Goal: Information Seeking & Learning: Check status

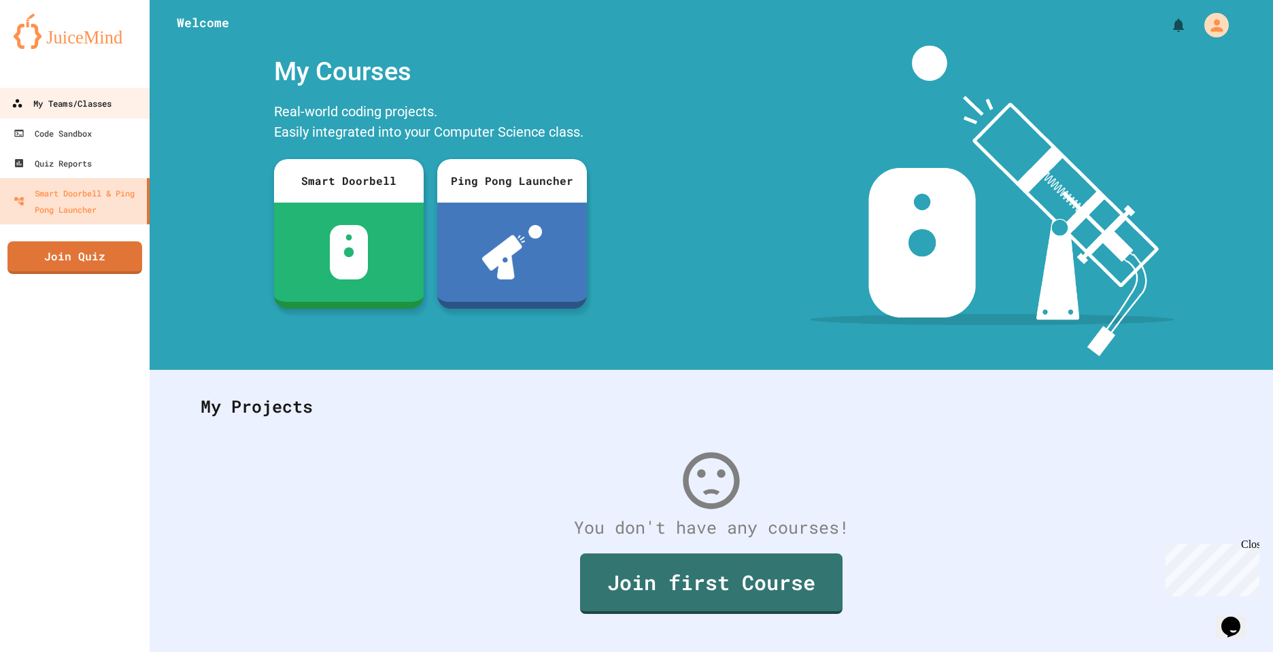
click at [97, 97] on div "My Teams/Classes" at bounding box center [62, 103] width 100 height 17
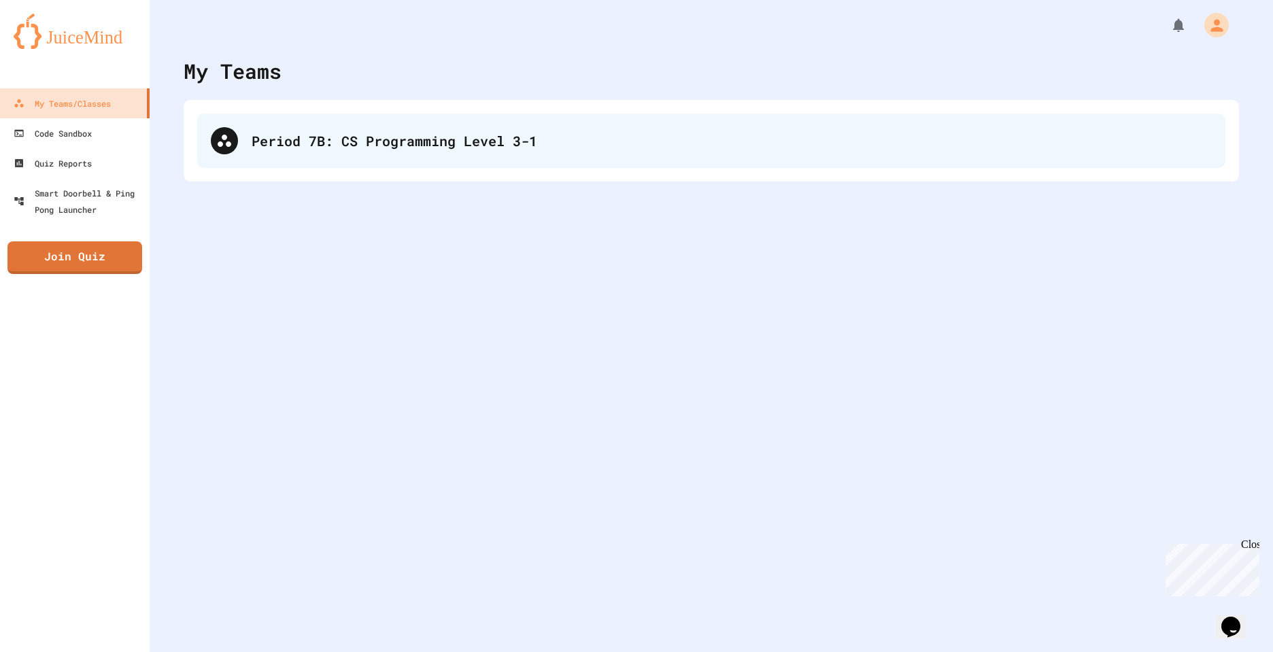
click at [401, 156] on div "Period 7B: CS Programming Level 3-1" at bounding box center [711, 141] width 1028 height 54
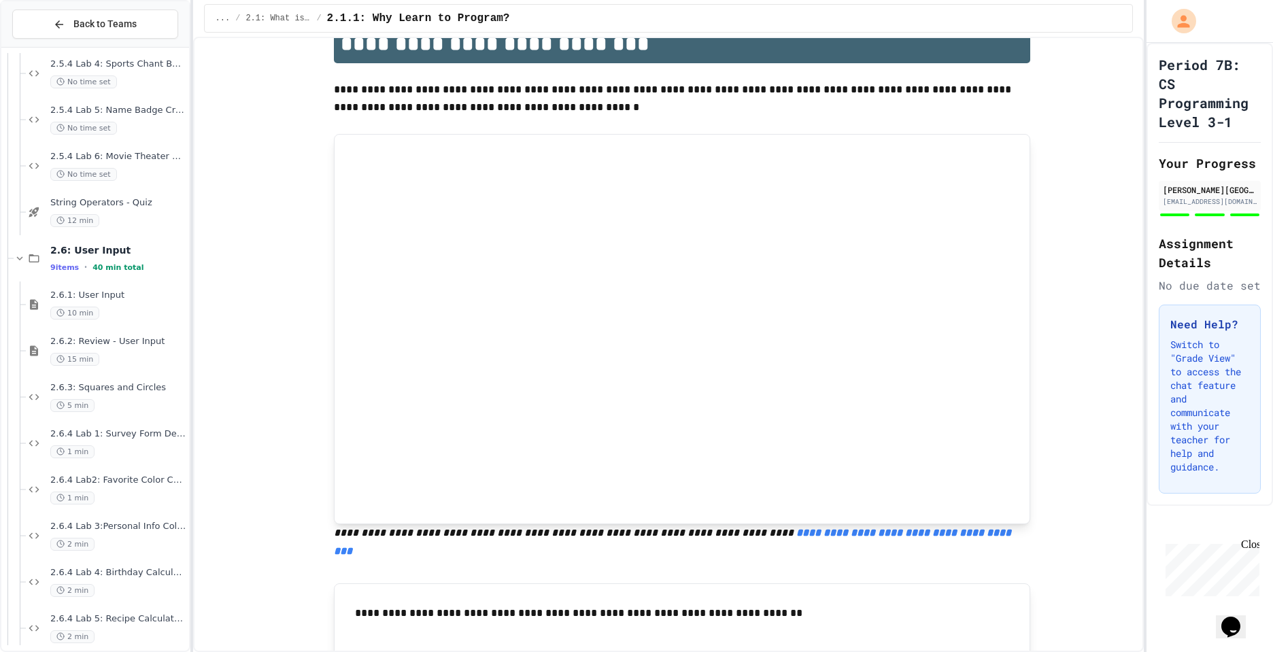
scroll to position [2047, 0]
click at [128, 478] on span "2.6.4 Lab2: Favorite Color Collector" at bounding box center [118, 479] width 136 height 12
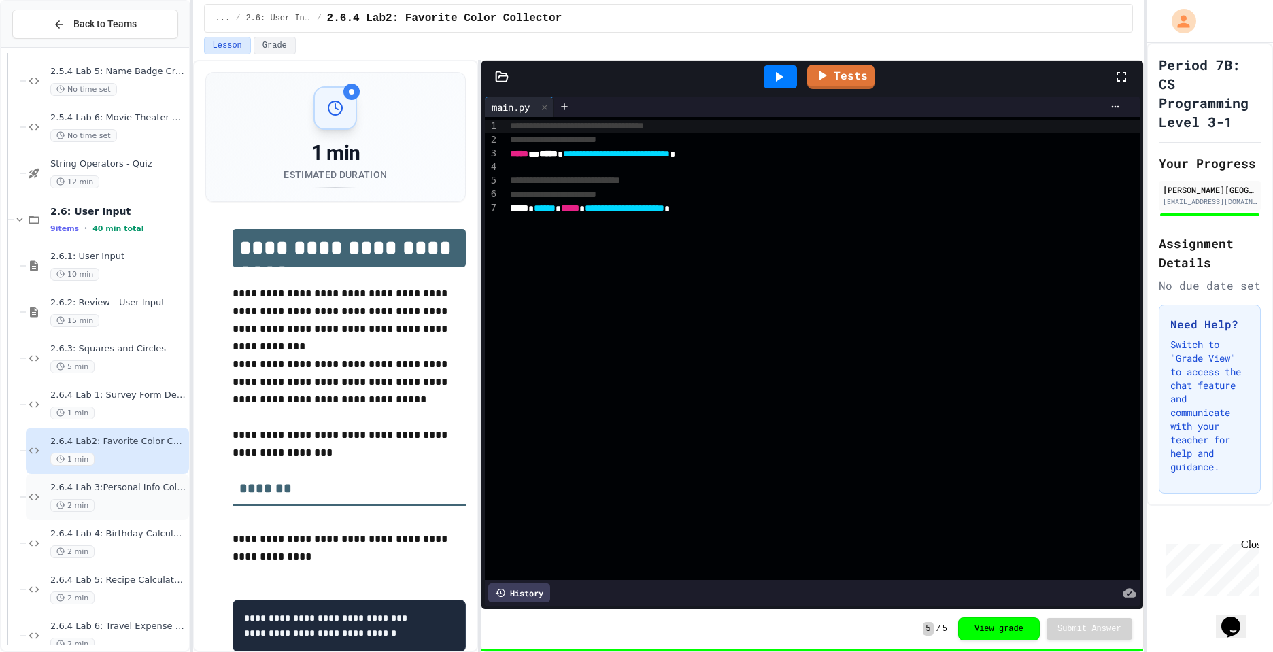
scroll to position [2087, 0]
click at [128, 546] on div "2 min" at bounding box center [118, 548] width 136 height 13
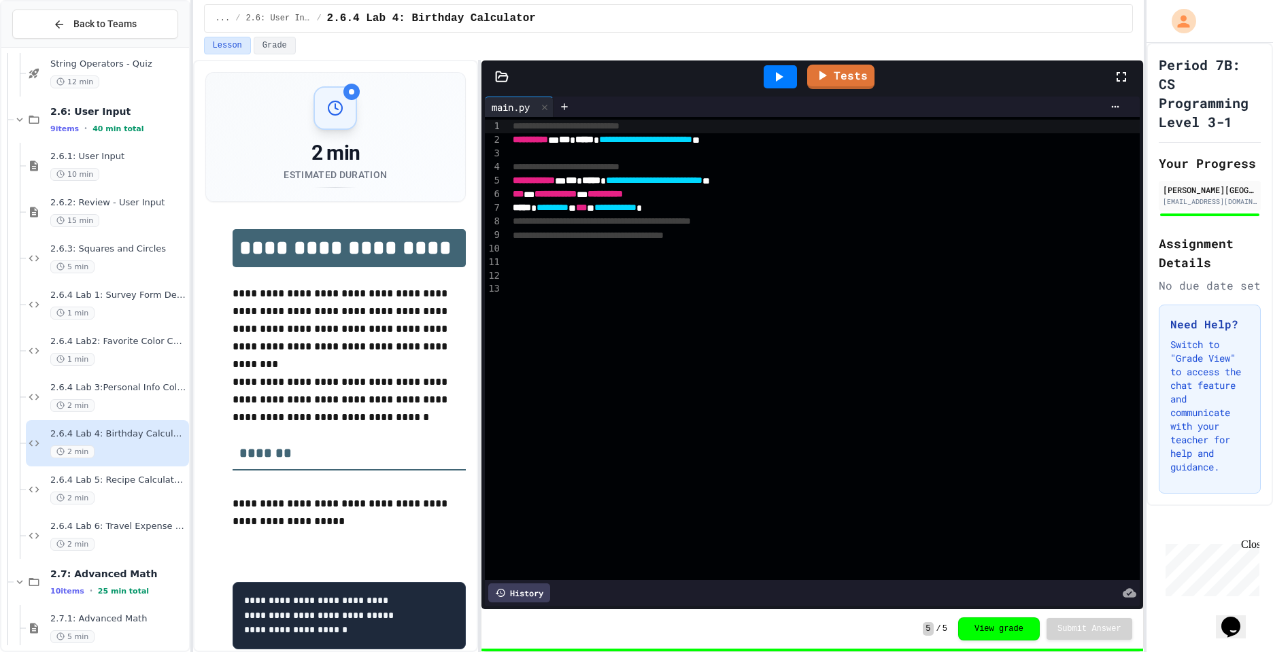
scroll to position [2192, 0]
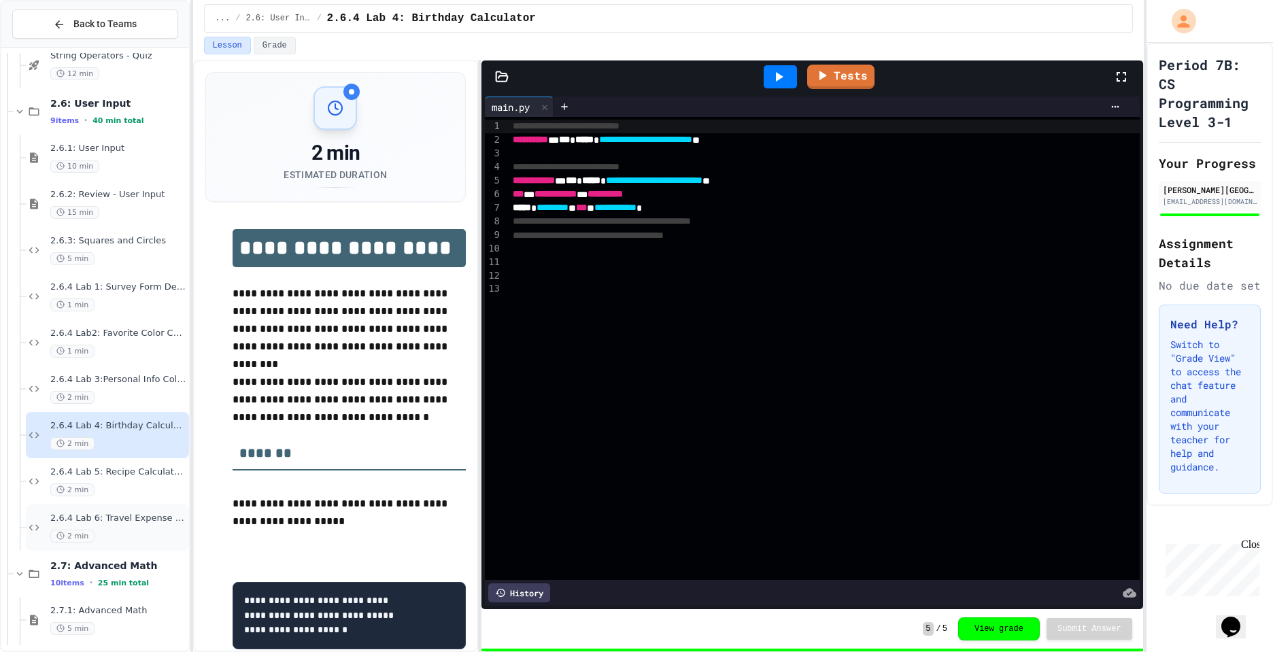
click at [160, 517] on span "2.6.4 Lab 6: Travel Expense Calculator" at bounding box center [118, 519] width 136 height 12
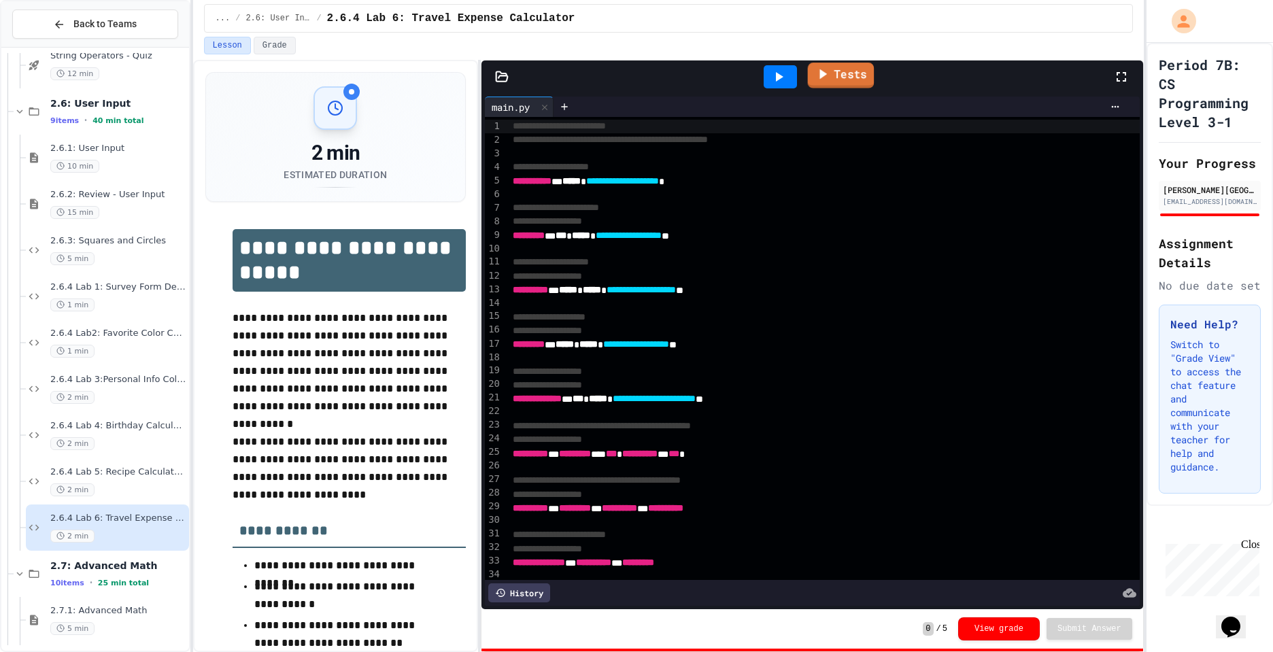
click at [821, 81] on icon at bounding box center [822, 73] width 16 height 17
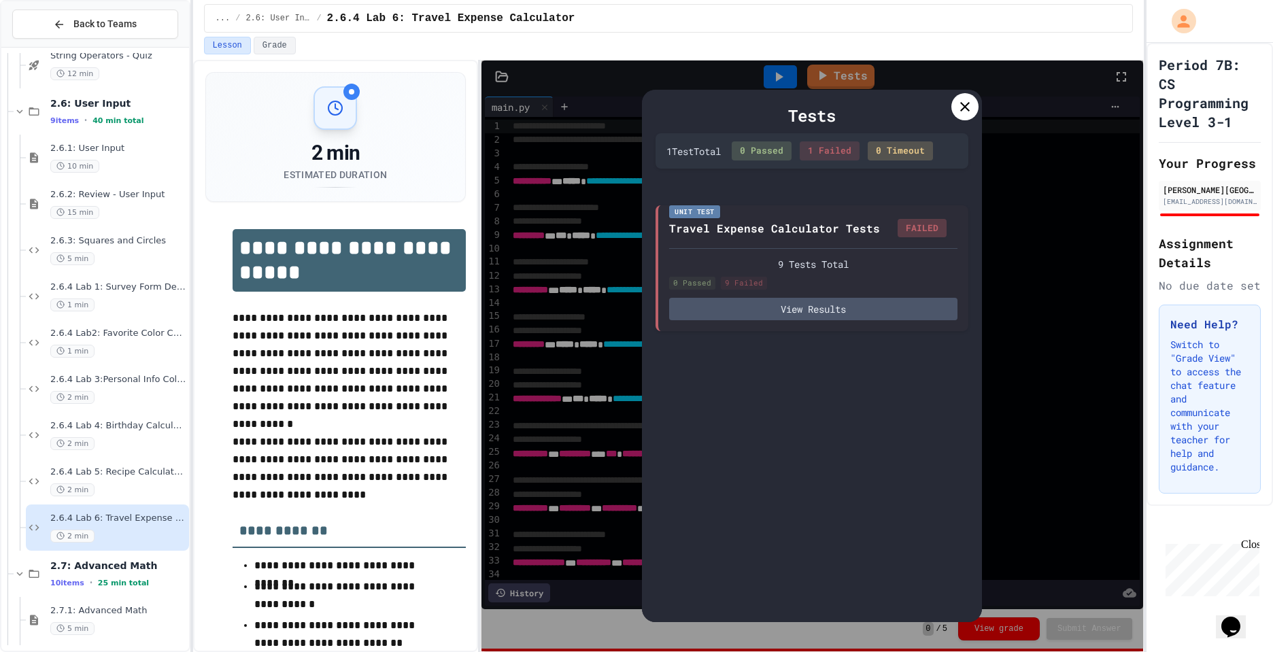
click at [953, 114] on div at bounding box center [964, 106] width 27 height 27
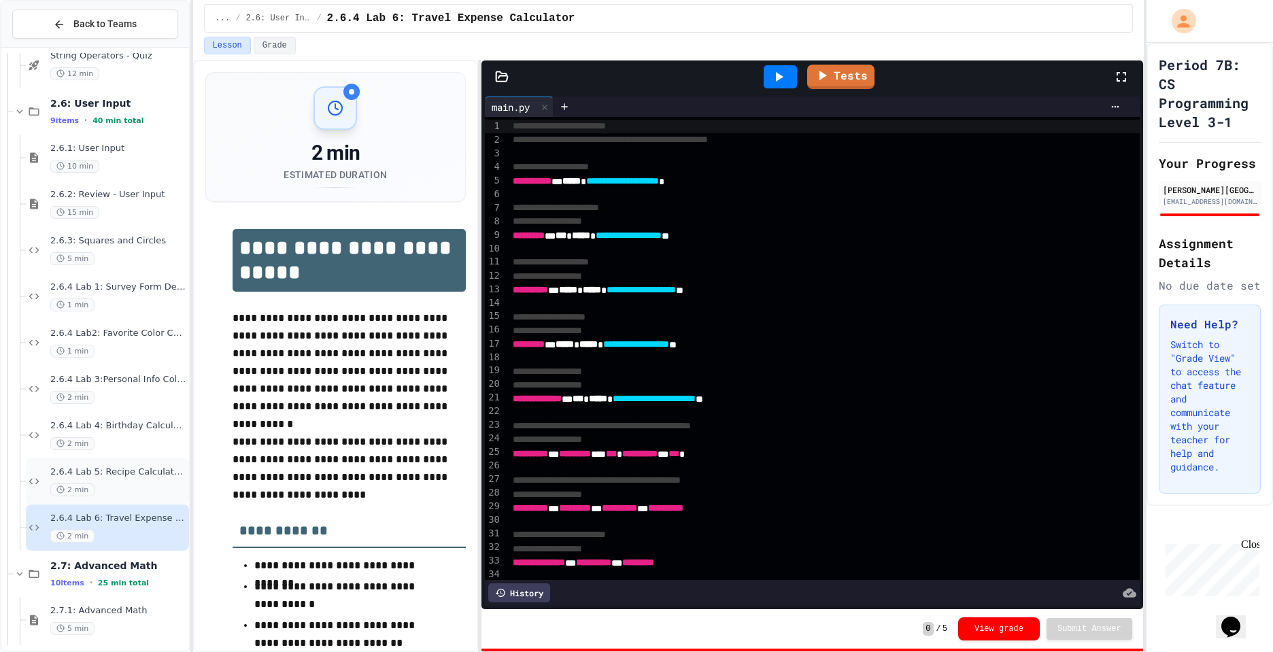
click at [83, 473] on span "2.6.4 Lab 5: Recipe Calculator Repair" at bounding box center [118, 472] width 136 height 12
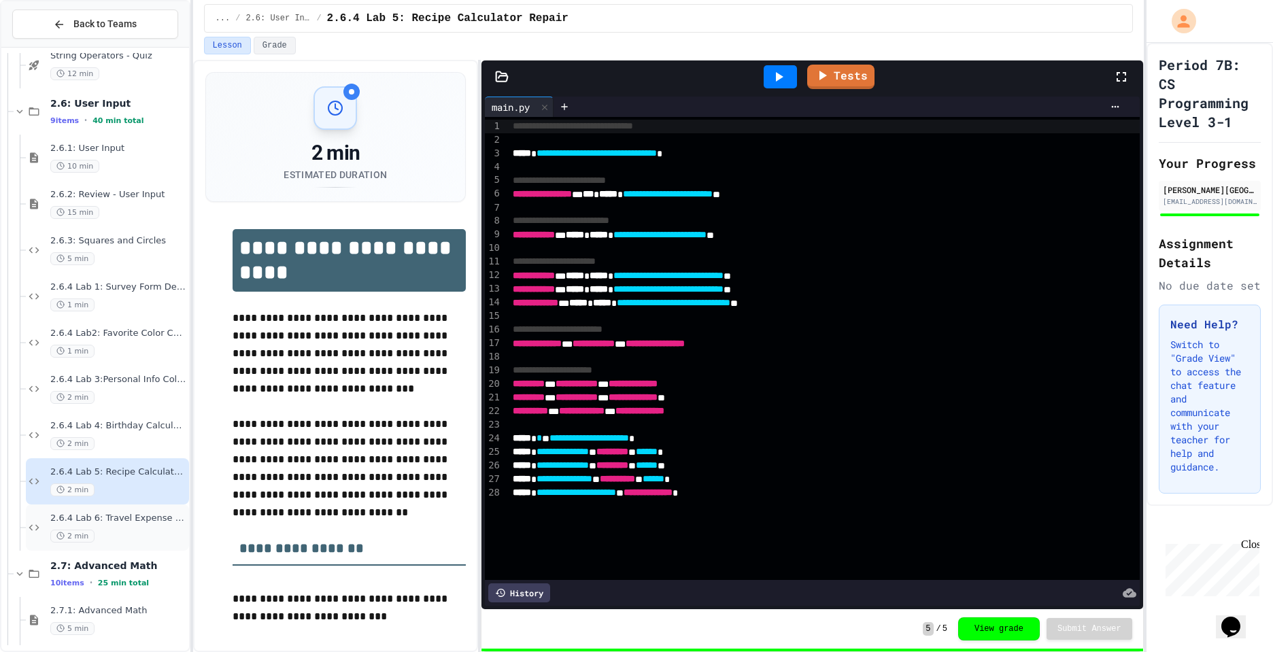
click at [61, 523] on span "2.6.4 Lab 6: Travel Expense Calculator" at bounding box center [118, 519] width 136 height 12
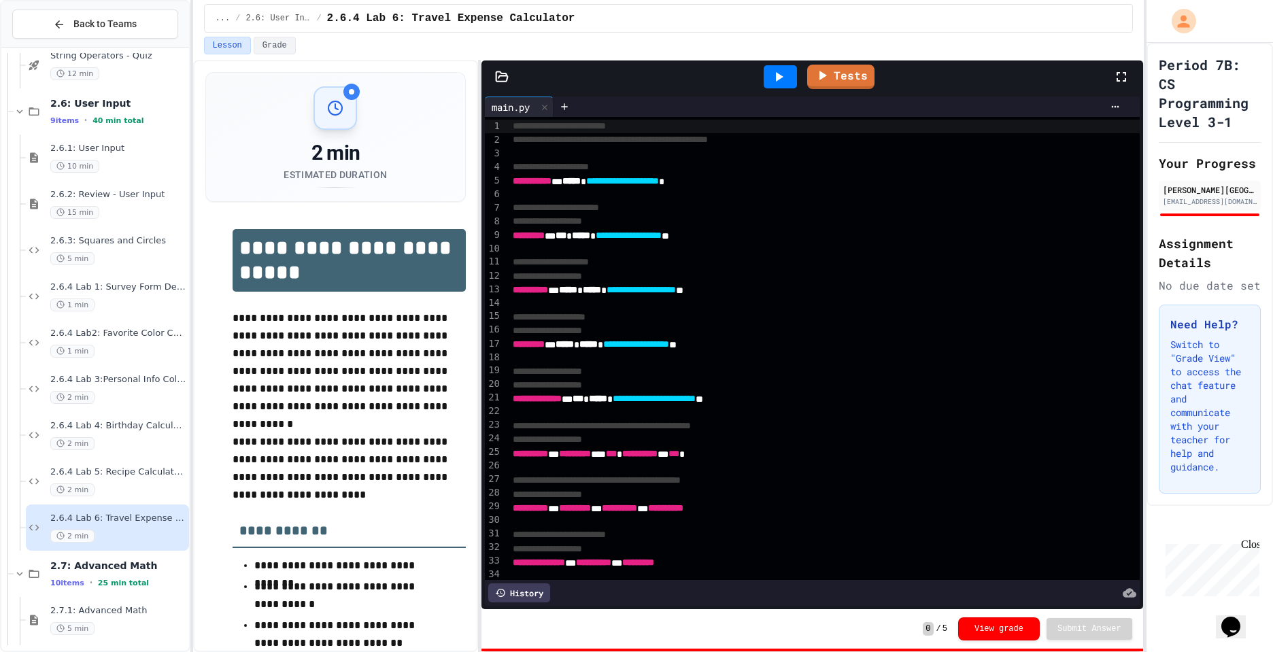
click at [1126, 78] on icon at bounding box center [1121, 77] width 16 height 16
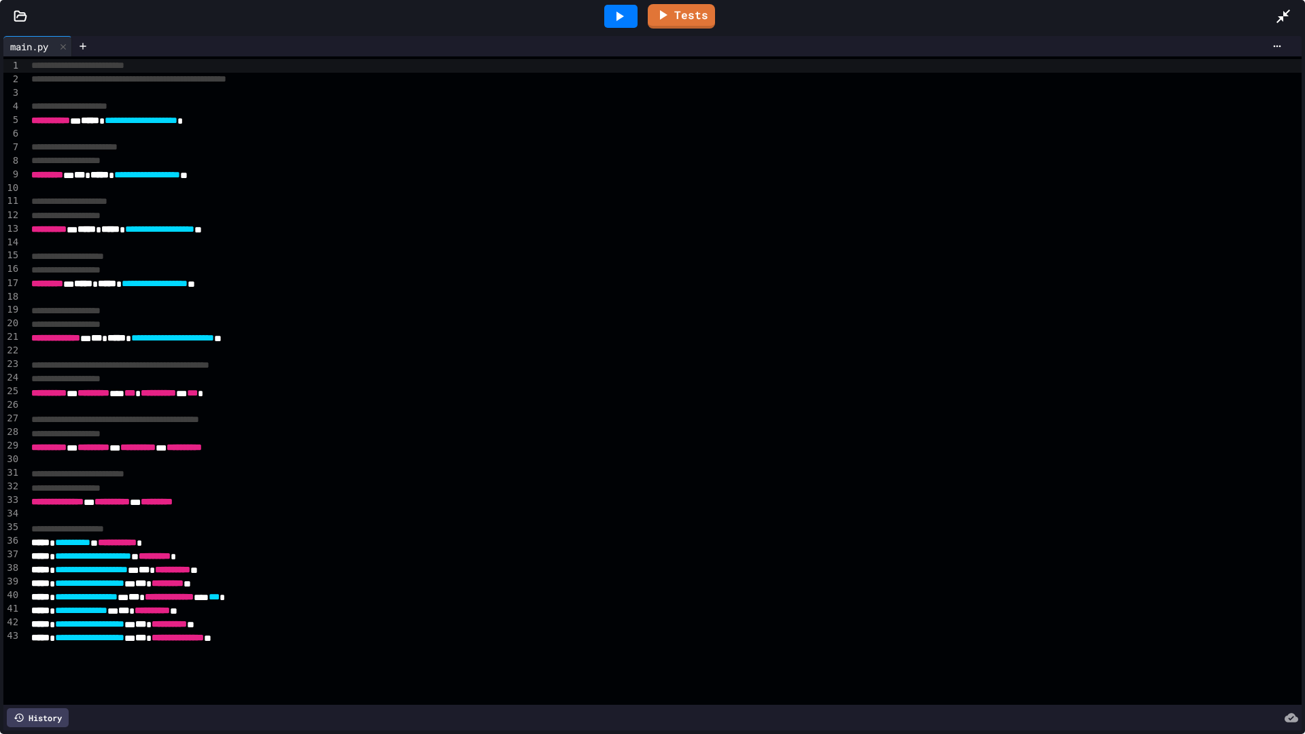
click at [194, 397] on div "**********" at bounding box center [664, 394] width 1275 height 14
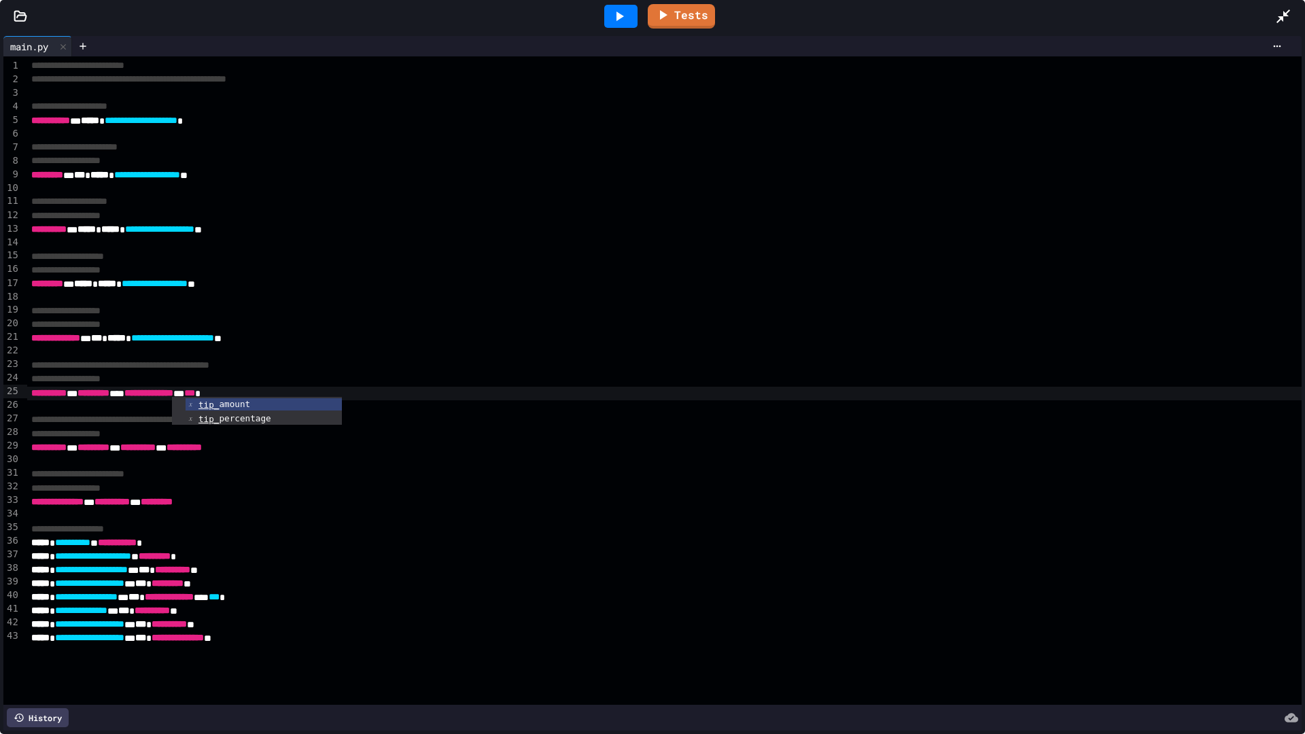
click at [1272, 14] on icon at bounding box center [1284, 17] width 14 height 14
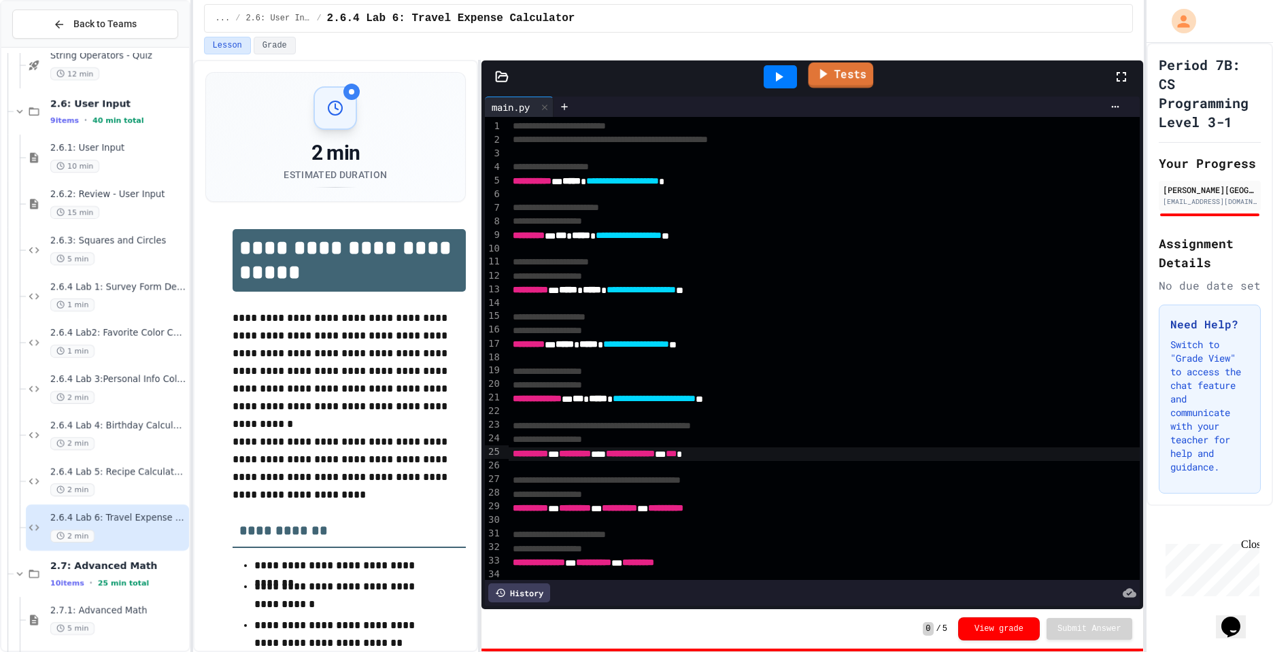
click at [857, 78] on link "Tests" at bounding box center [840, 76] width 65 height 26
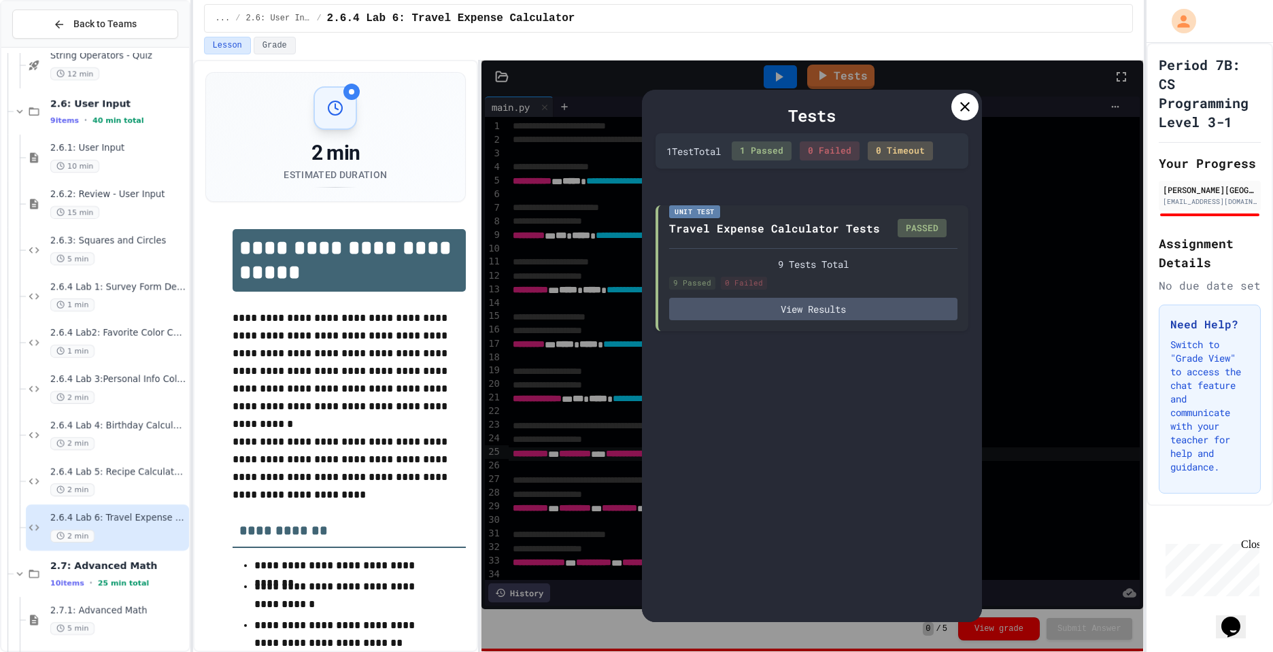
click at [974, 121] on div "Tests 1 Test Total 1 Passed 0 Failed 0 Timeout Unit Test Travel Expense Calcula…" at bounding box center [812, 356] width 340 height 532
click at [974, 109] on div at bounding box center [964, 106] width 27 height 27
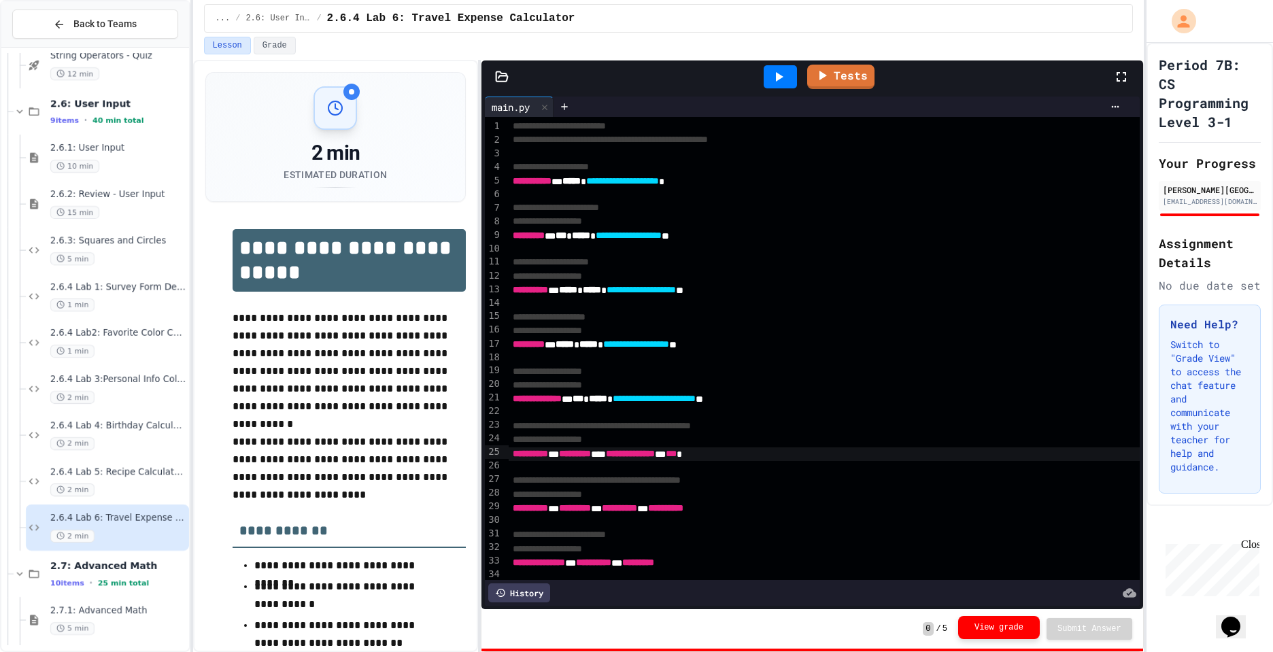
click at [1018, 617] on button "View grade" at bounding box center [999, 627] width 82 height 23
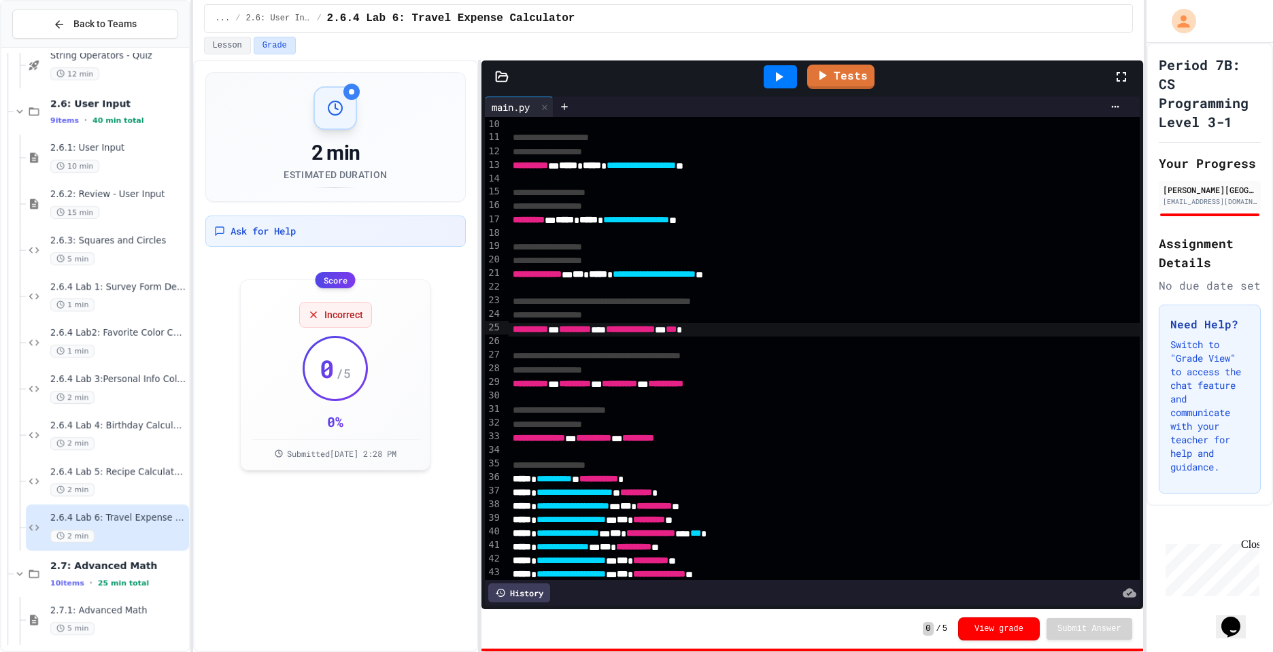
scroll to position [127, 0]
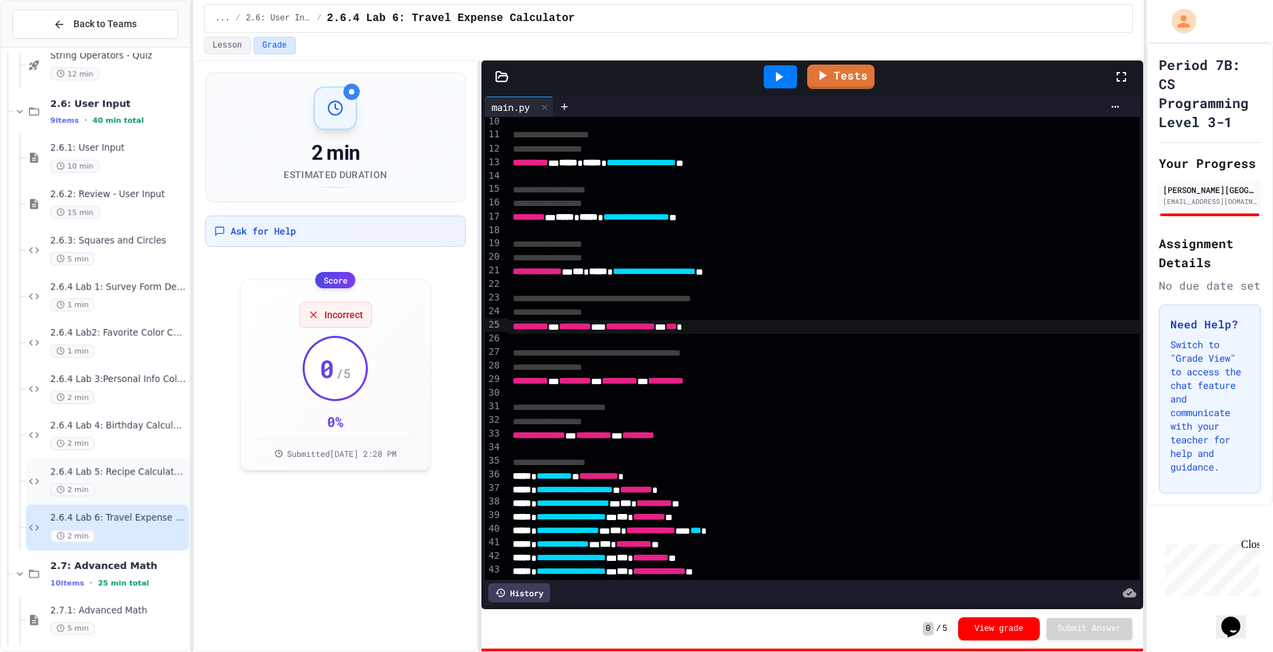
click at [133, 477] on span "2.6.4 Lab 5: Recipe Calculator Repair" at bounding box center [118, 472] width 136 height 12
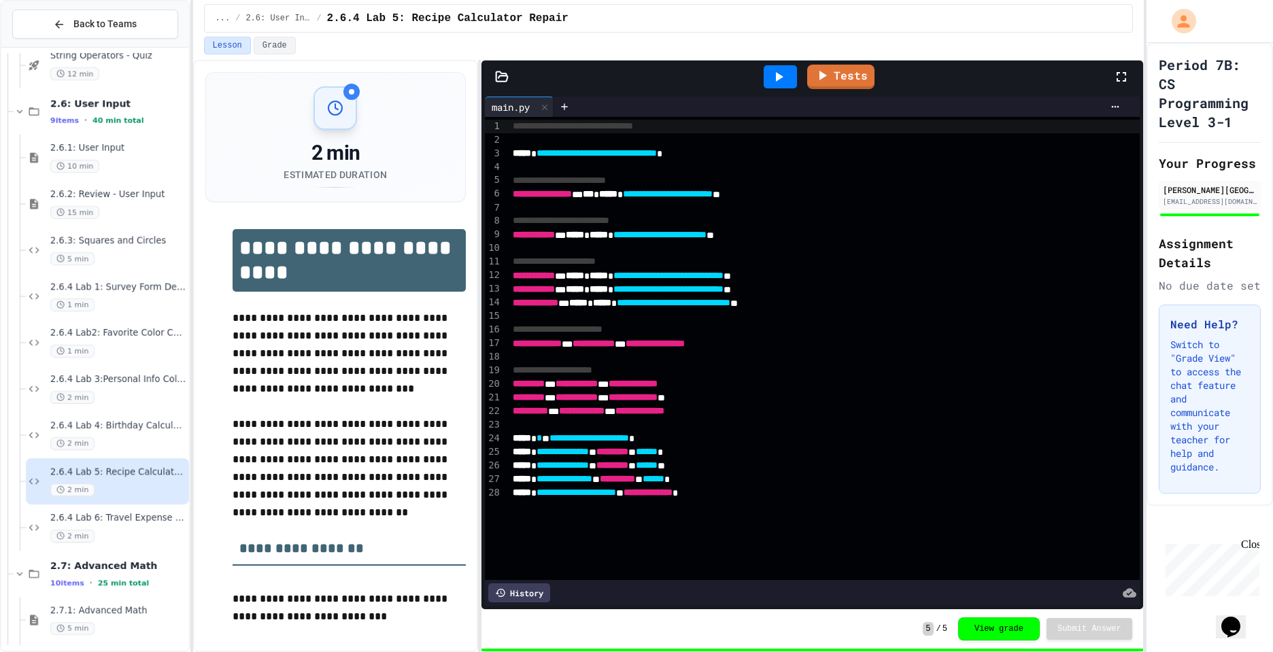
click at [1115, 73] on icon at bounding box center [1121, 77] width 16 height 16
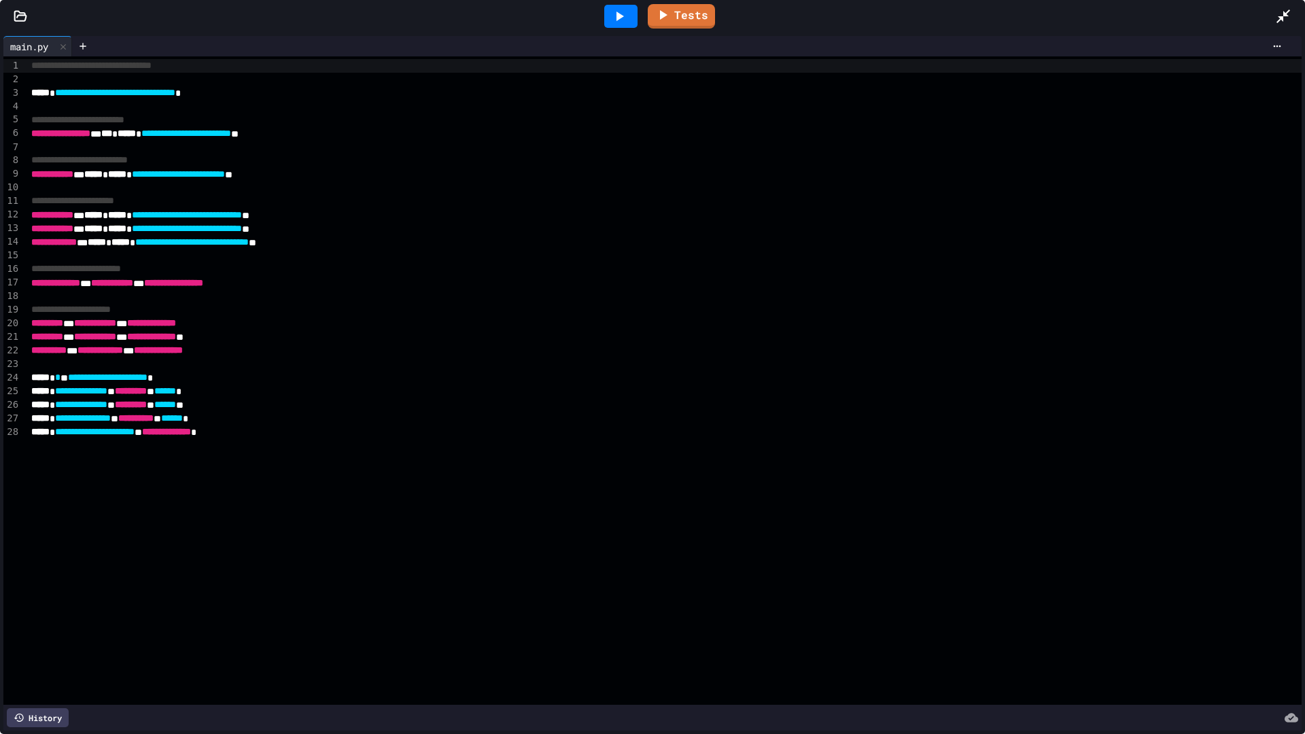
click at [1272, 15] on icon at bounding box center [1284, 17] width 14 height 14
